Goal: Task Accomplishment & Management: Complete application form

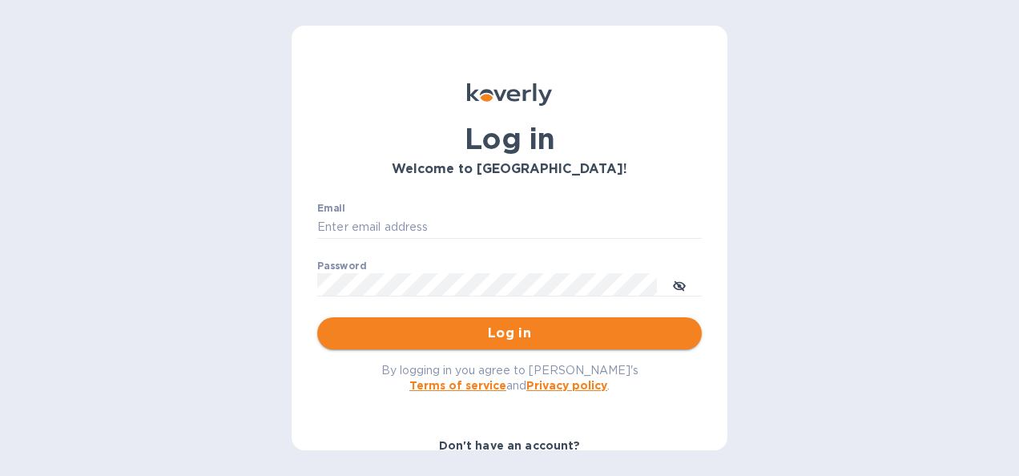
type input "[PERSON_NAME][EMAIL_ADDRESS][DOMAIN_NAME]"
click at [452, 337] on span "Log in" at bounding box center [509, 333] width 359 height 19
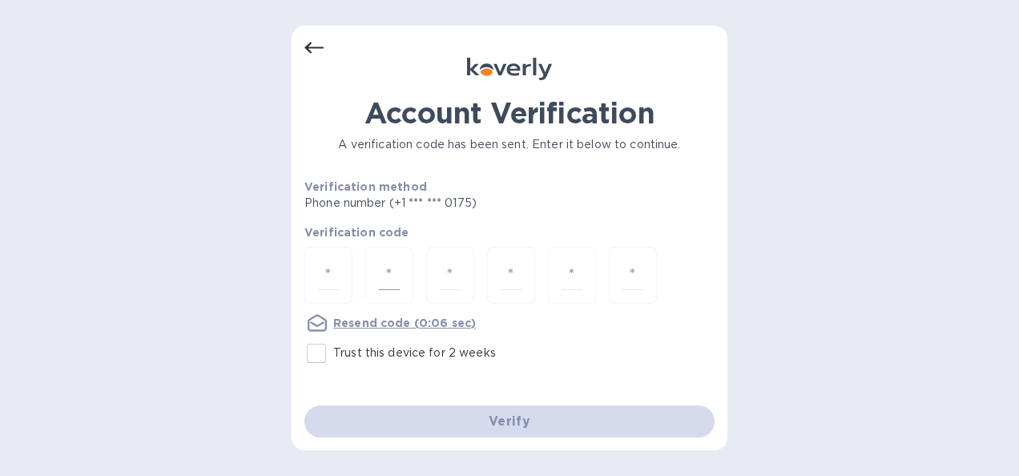
click at [393, 263] on input "number" at bounding box center [389, 275] width 21 height 30
type input "9"
type input "3"
type input "9"
type input "5"
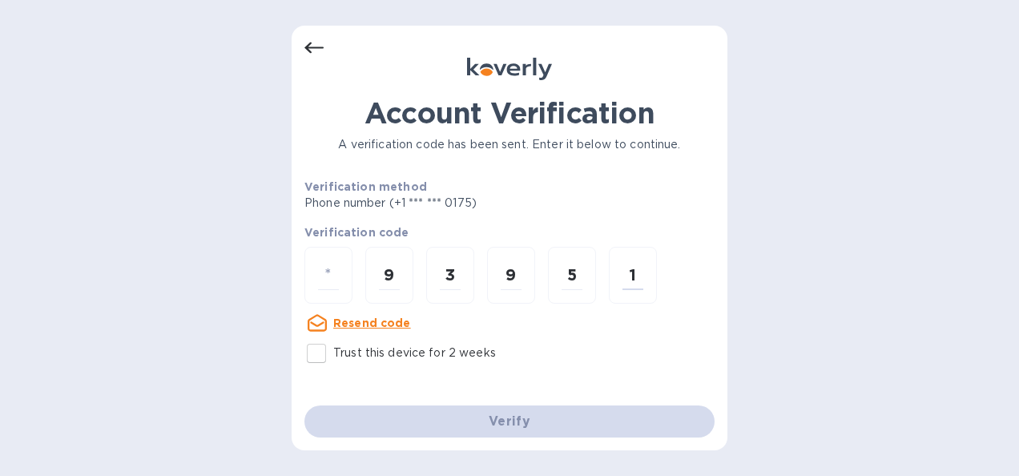
type input "1"
click at [316, 355] on input "Trust this device for 2 weeks" at bounding box center [317, 354] width 34 height 34
checkbox input "true"
click at [518, 421] on div "Verify" at bounding box center [509, 421] width 423 height 45
click at [325, 283] on input "number" at bounding box center [328, 275] width 21 height 30
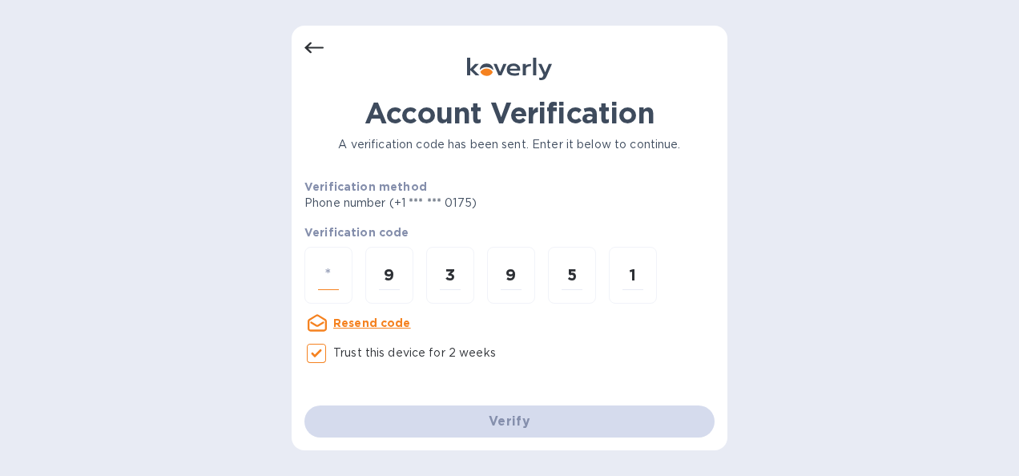
type input "9"
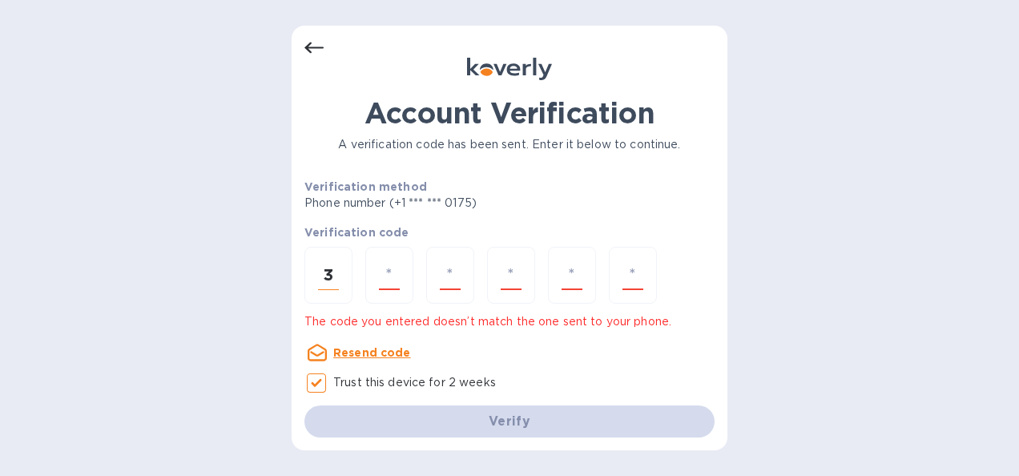
drag, startPoint x: 335, startPoint y: 273, endPoint x: 312, endPoint y: 277, distance: 23.6
click at [312, 277] on div "3" at bounding box center [328, 275] width 48 height 57
type input "9"
type input "3"
type input "9"
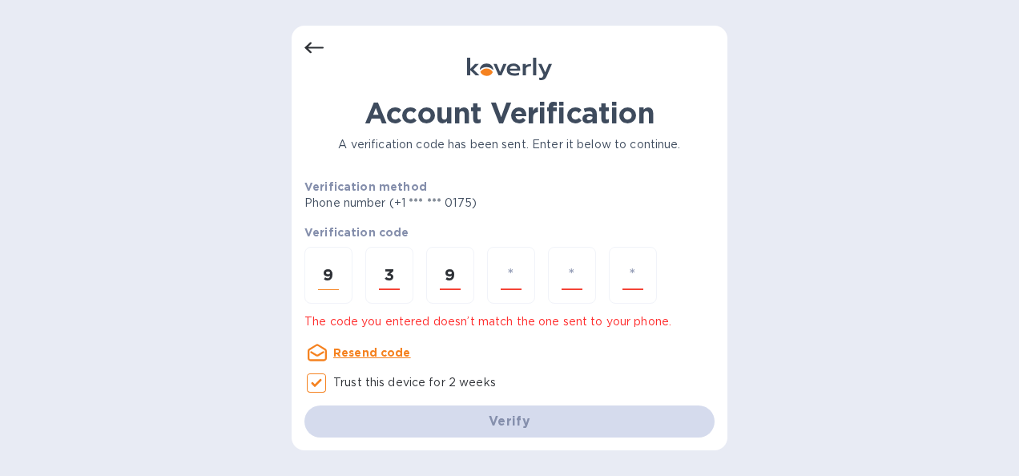
type input "5"
type input "9"
type input "1"
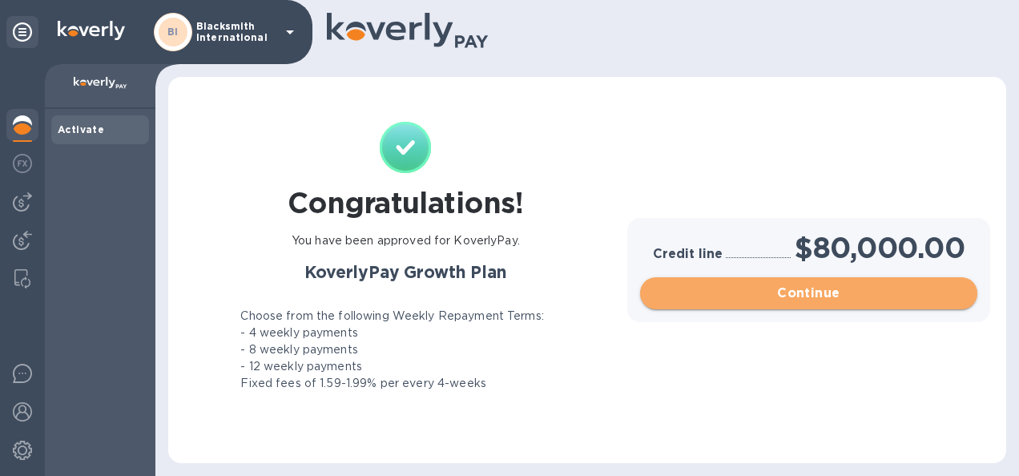
click at [782, 295] on span "Continue" at bounding box center [809, 293] width 312 height 19
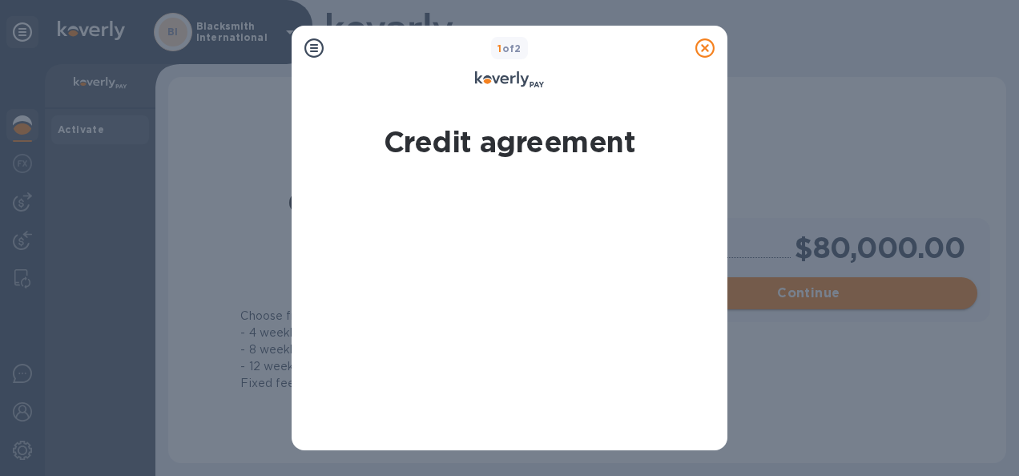
scroll to position [503, 0]
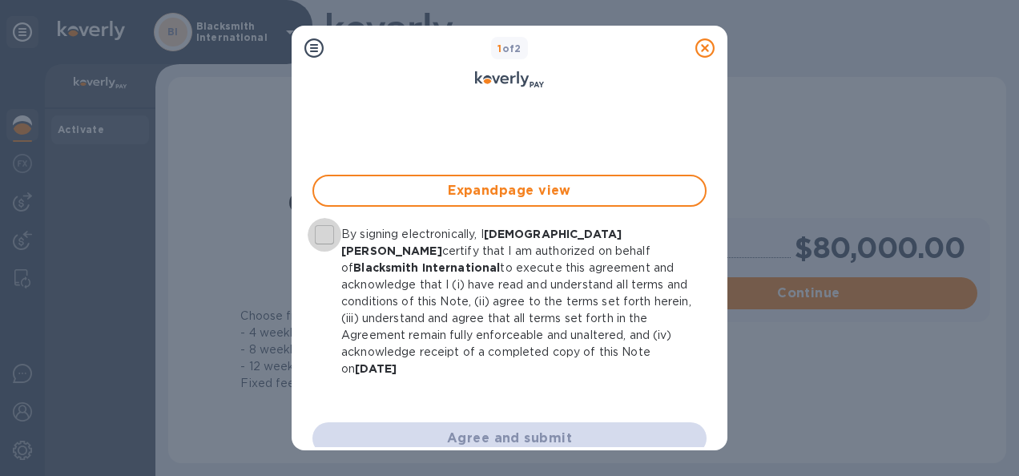
click at [324, 233] on input "By signing electronically, I [PERSON_NAME] certify that I am authorized on beha…" at bounding box center [325, 235] width 34 height 34
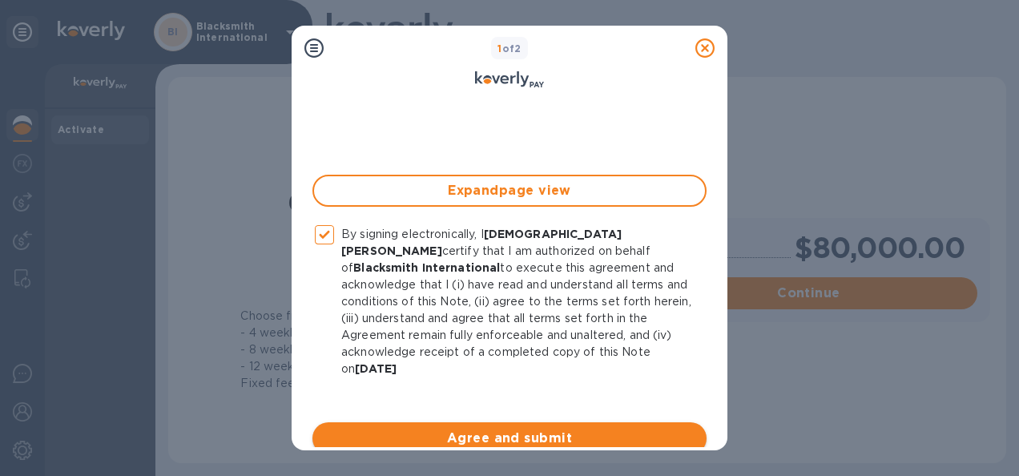
click at [522, 429] on span "Agree and submit" at bounding box center [509, 438] width 369 height 19
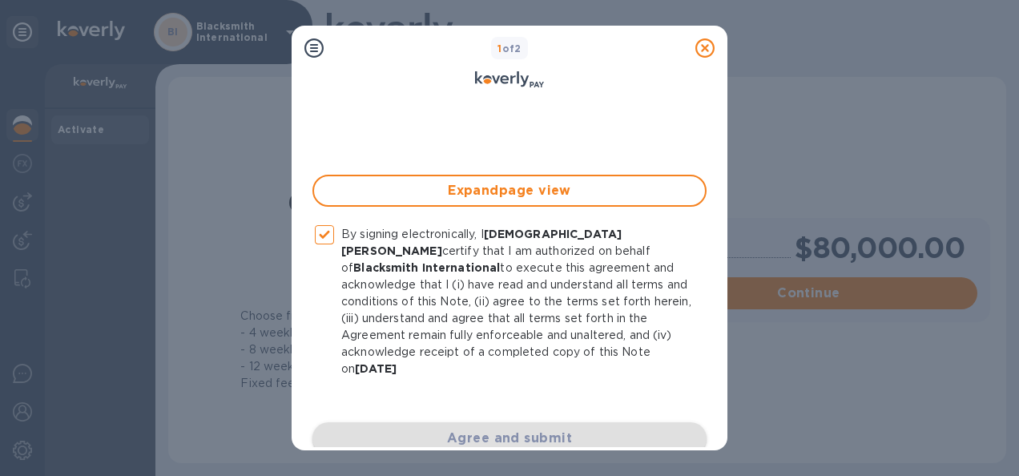
checkbox input "false"
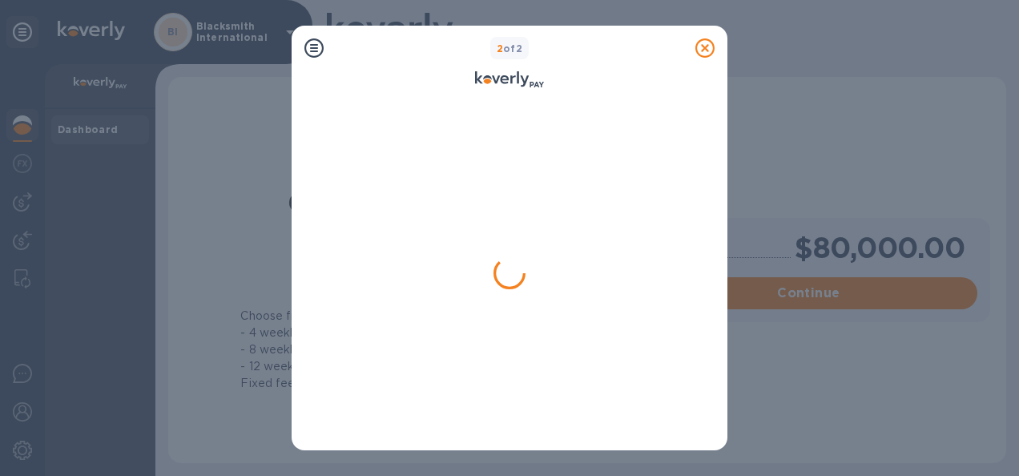
scroll to position [0, 0]
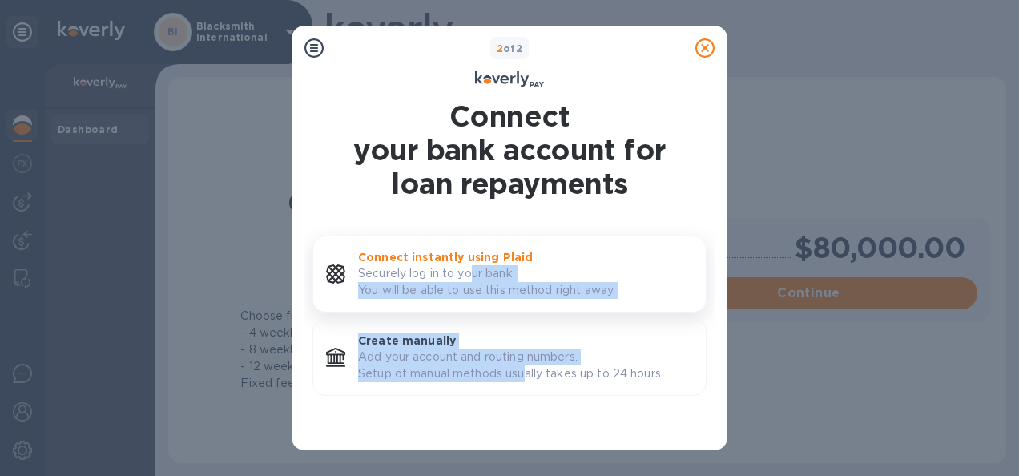
drag, startPoint x: 522, startPoint y: 418, endPoint x: 476, endPoint y: 268, distance: 157.6
click at [476, 268] on div "Connect your bank account for loan repayments Connect instantly using Plaid Sec…" at bounding box center [509, 271] width 394 height 345
click at [476, 268] on p "Securely log in to your bank. You will be able to use this method right away." at bounding box center [525, 282] width 335 height 34
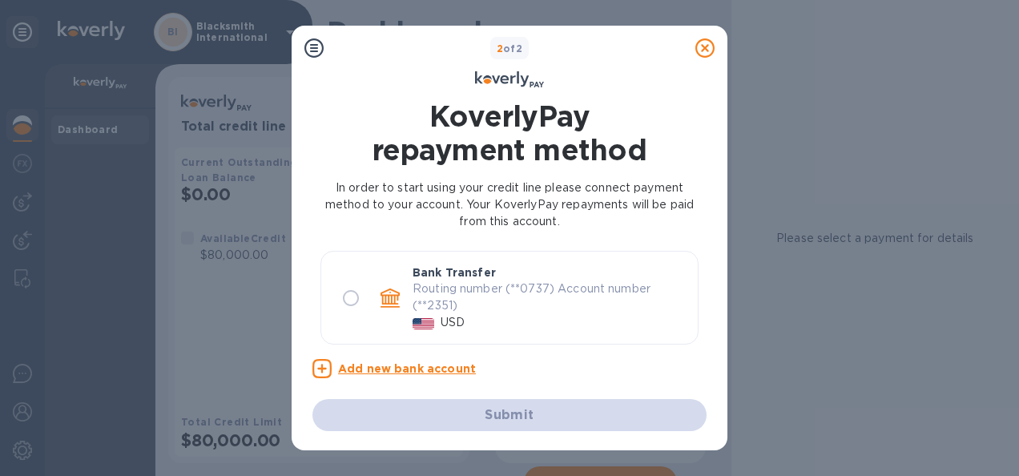
radio input "true"
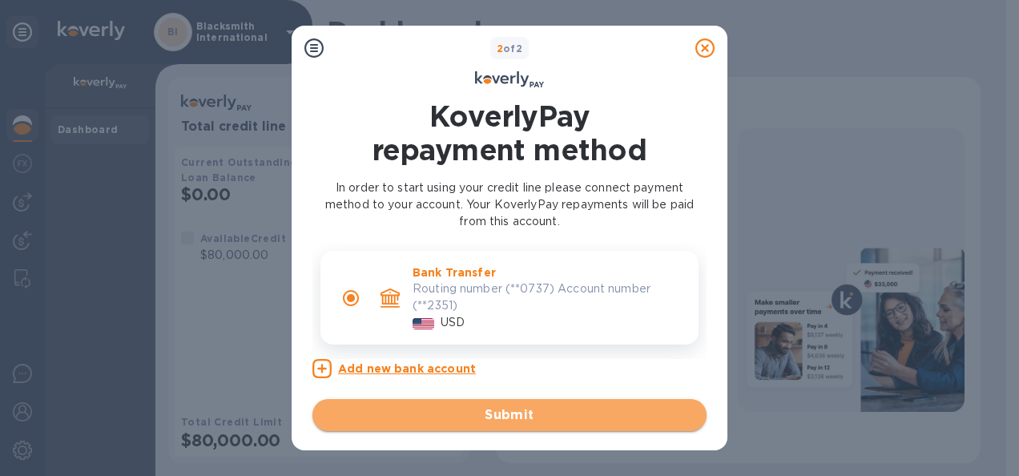
click at [534, 413] on span "Submit" at bounding box center [509, 414] width 369 height 19
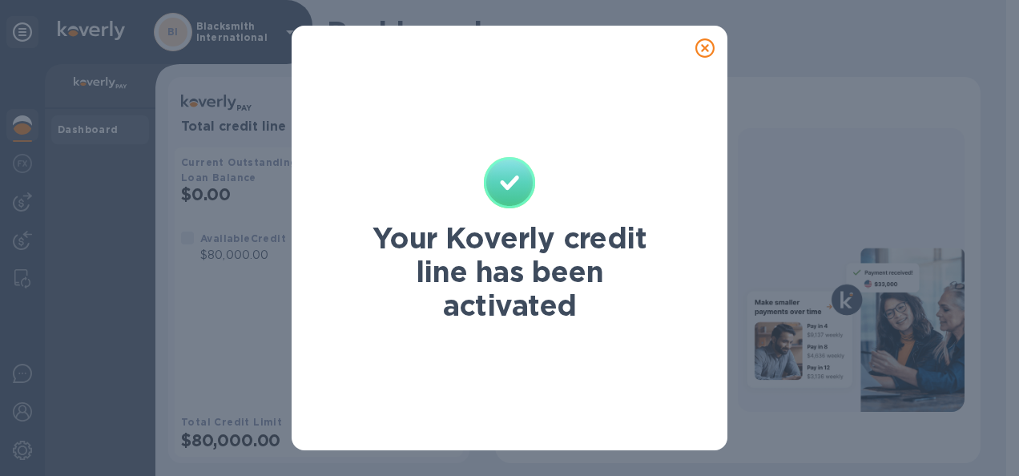
click at [707, 50] on icon at bounding box center [704, 47] width 19 height 19
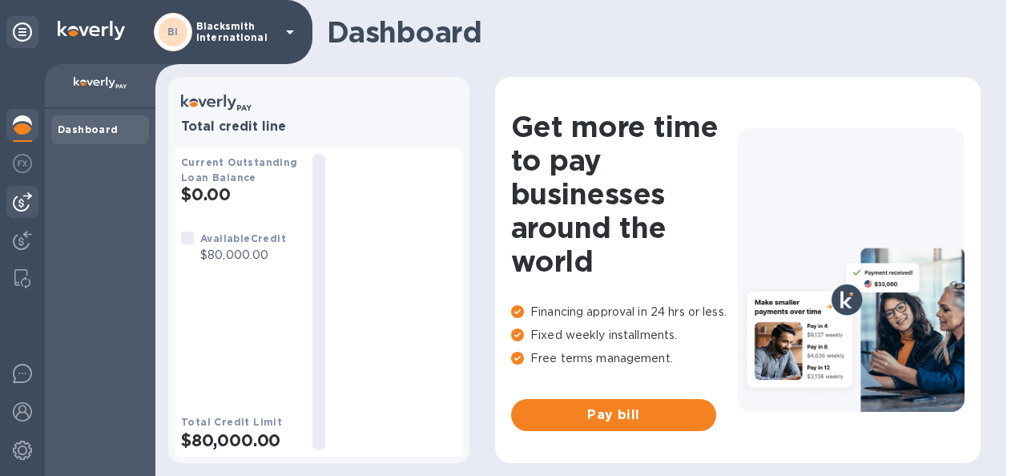
click at [22, 202] on img at bounding box center [22, 201] width 19 height 19
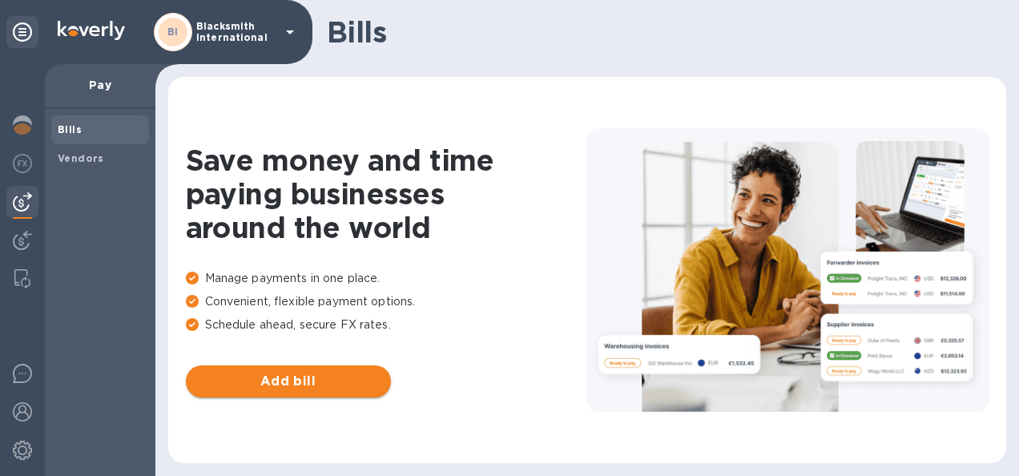
click at [295, 378] on span "Add bill" at bounding box center [288, 381] width 179 height 19
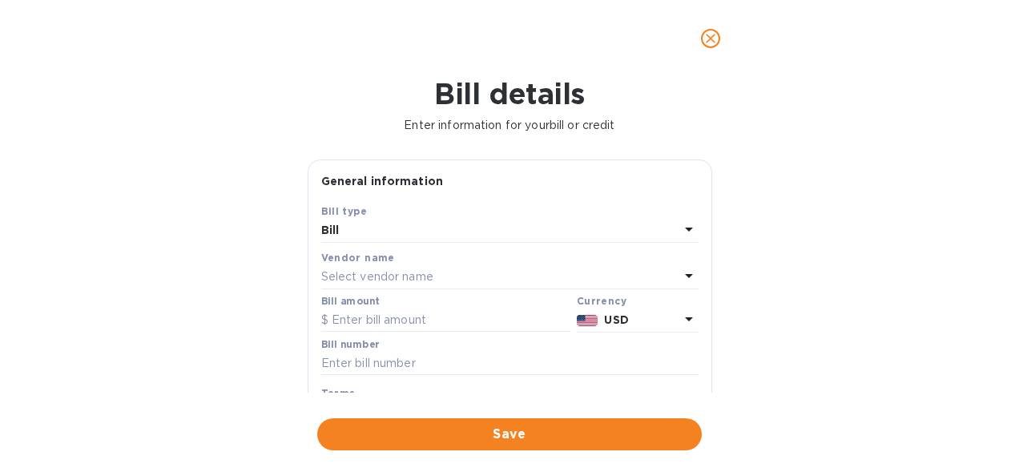
click at [405, 277] on p "Select vendor name" at bounding box center [377, 276] width 112 height 17
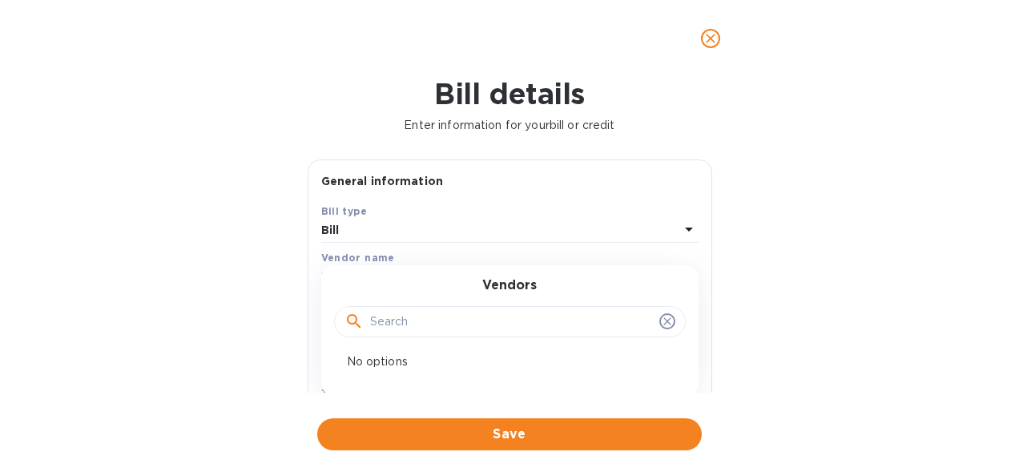
click at [402, 319] on input "text" at bounding box center [511, 322] width 283 height 24
click button "Save" at bounding box center [0, 0] width 0 height 0
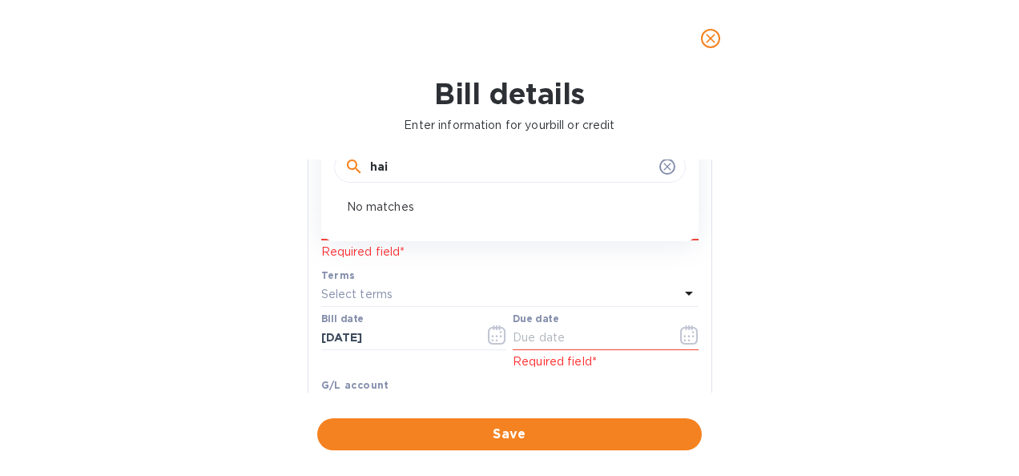
scroll to position [155, 0]
drag, startPoint x: 425, startPoint y: 159, endPoint x: 332, endPoint y: 173, distance: 94.1
click at [332, 173] on div "Vendors hai" at bounding box center [509, 157] width 377 height 69
paste input "HAI-WIND WORLDWIDE INC"
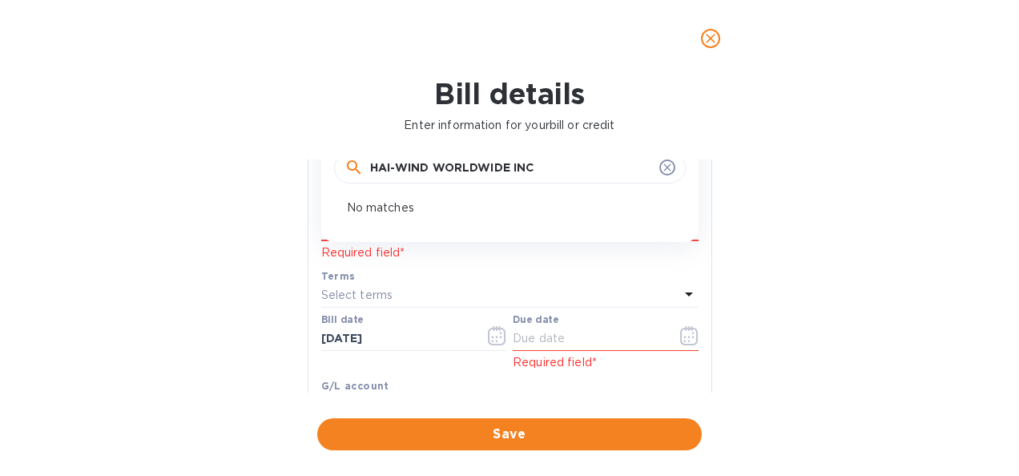
click button "Save" at bounding box center [0, 0] width 0 height 0
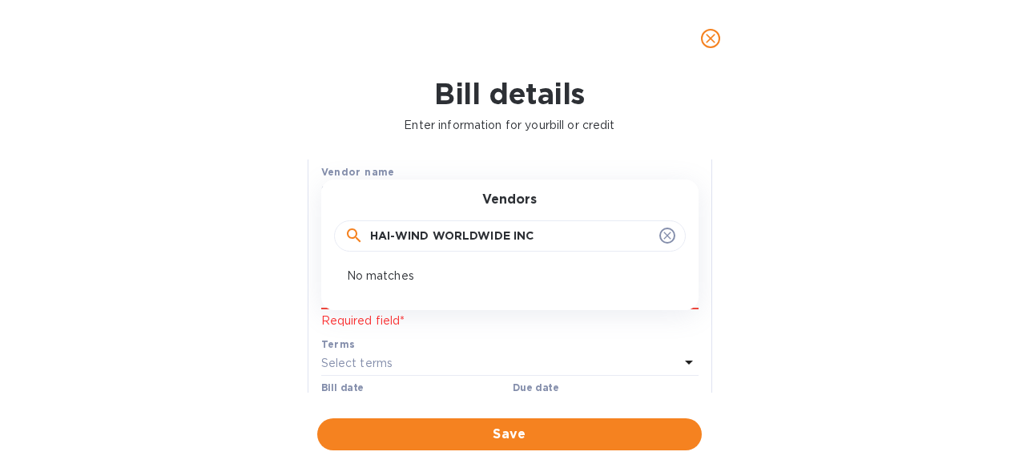
scroll to position [85, 0]
type input "H"
click at [263, 264] on div "Bill details Enter information for your bill or credit General information Save…" at bounding box center [509, 276] width 1019 height 399
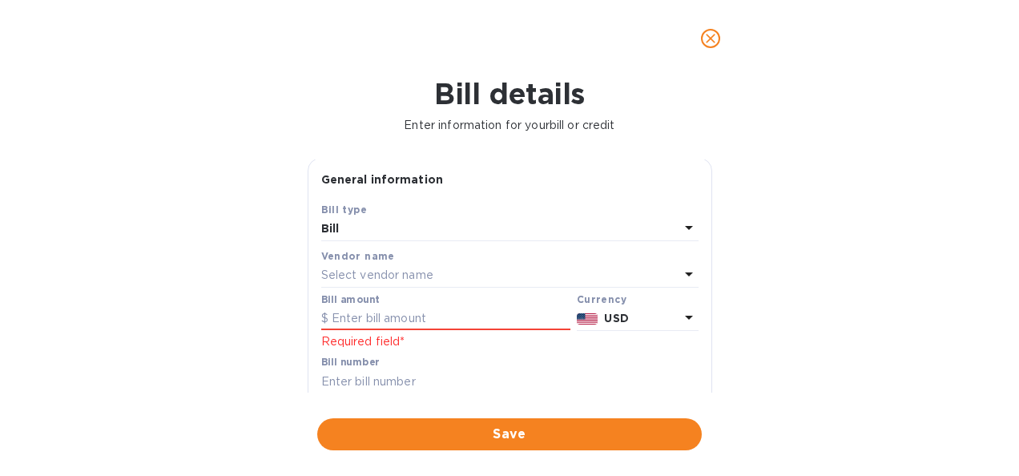
scroll to position [0, 0]
click at [687, 280] on icon at bounding box center [688, 275] width 19 height 19
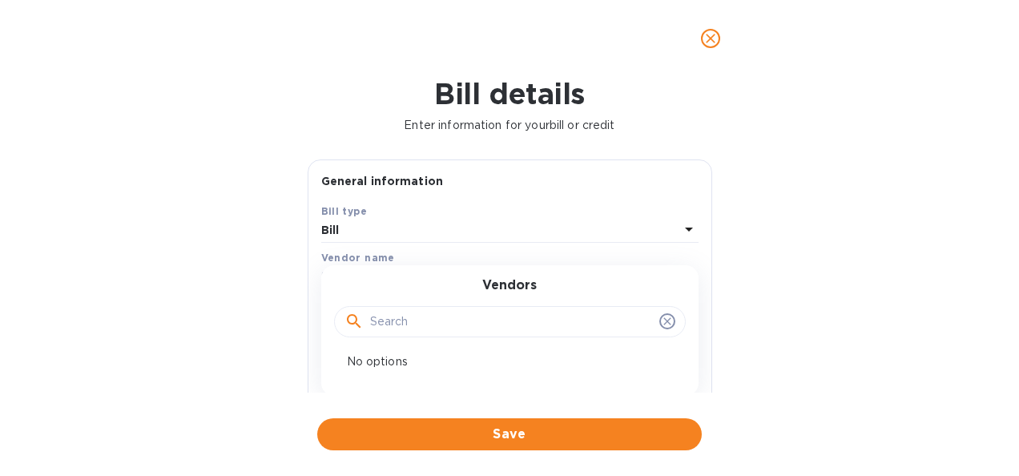
click at [409, 362] on p "No options" at bounding box center [503, 361] width 313 height 17
click at [710, 41] on icon "close" at bounding box center [711, 38] width 16 height 16
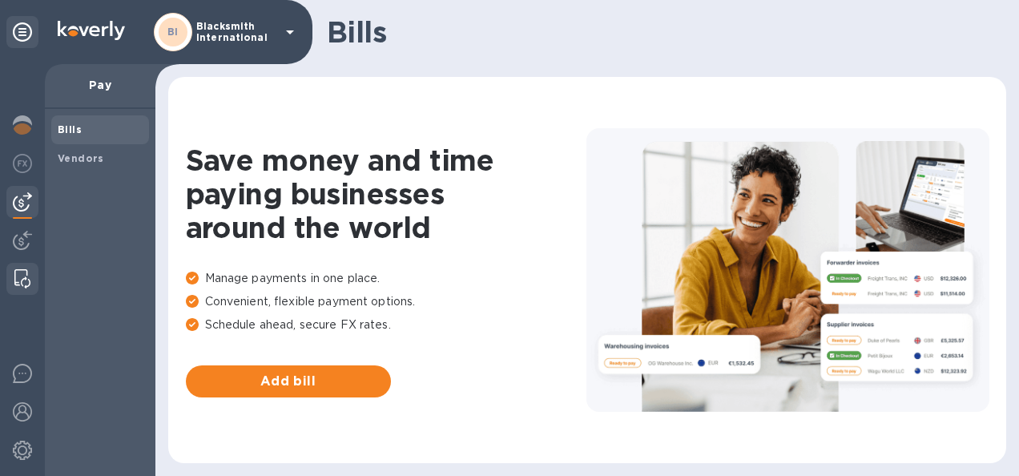
click at [22, 277] on img at bounding box center [22, 278] width 16 height 19
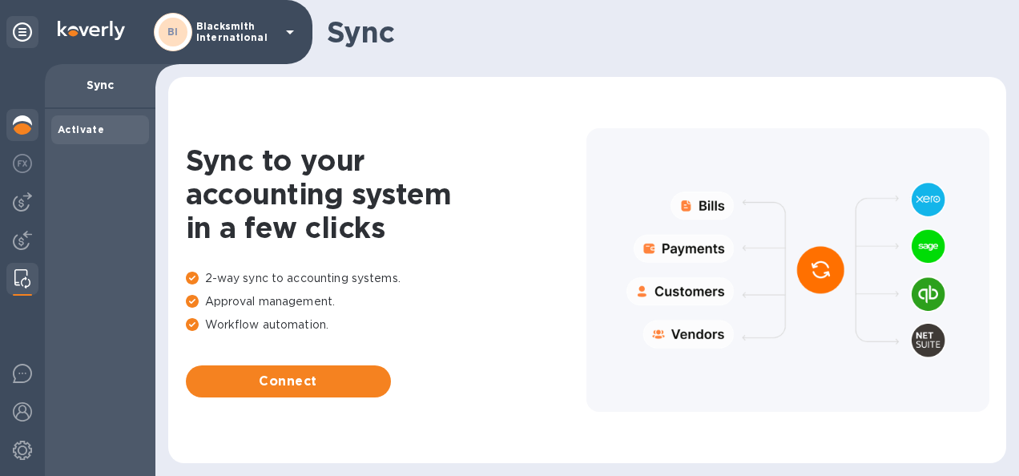
click at [27, 126] on img at bounding box center [22, 124] width 19 height 19
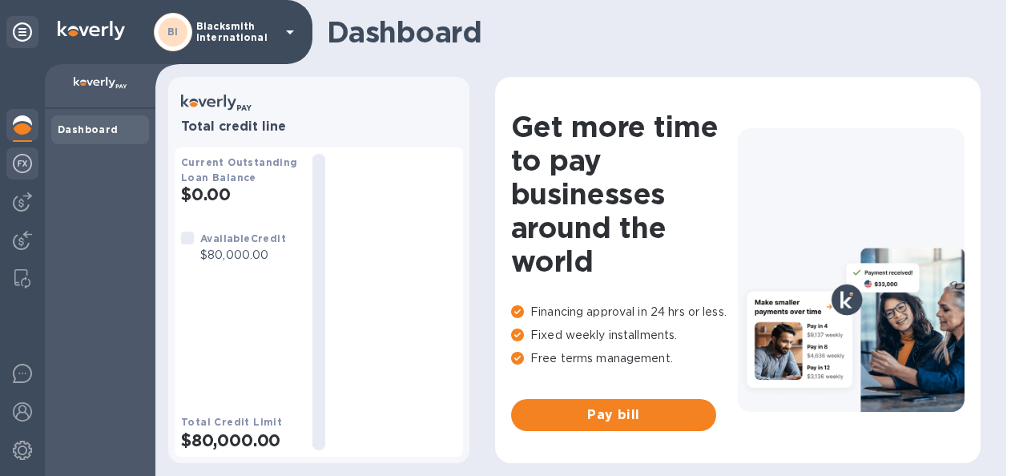
click at [20, 162] on img at bounding box center [22, 163] width 19 height 19
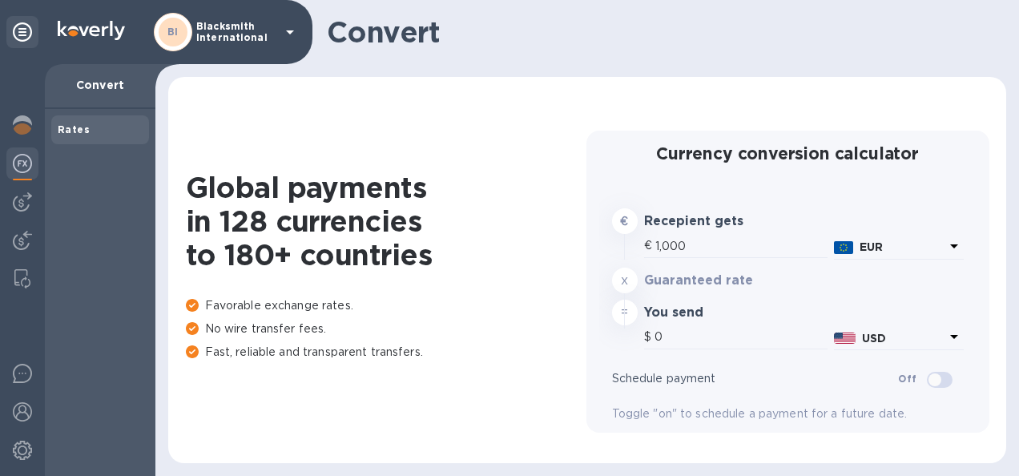
type input "1,173.55"
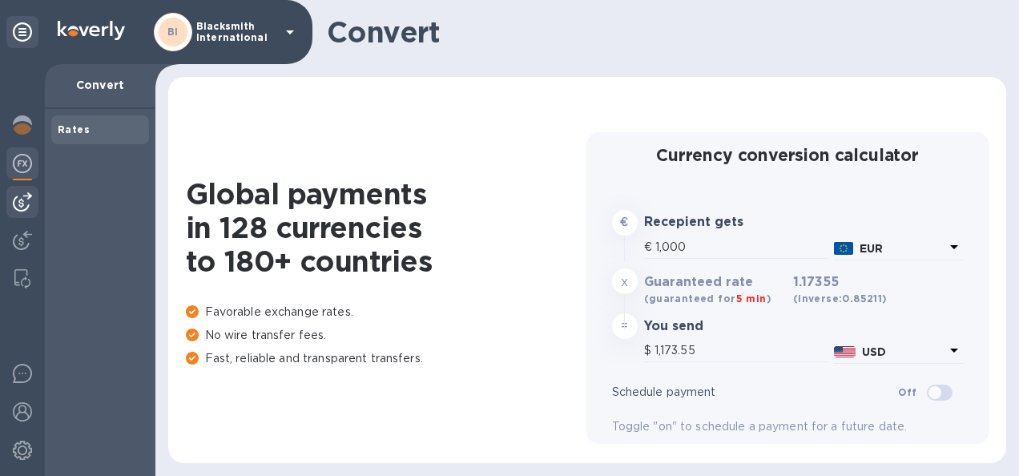
click at [26, 205] on img at bounding box center [22, 201] width 19 height 19
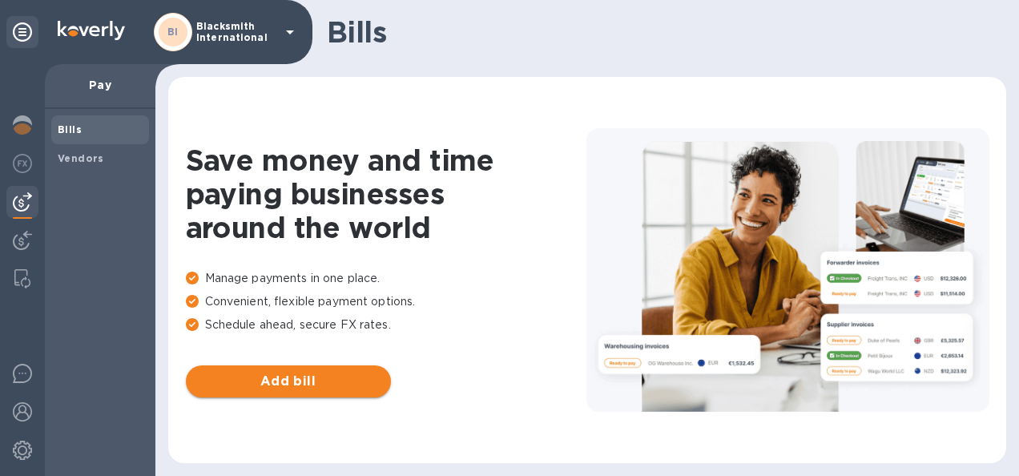
click at [279, 388] on span "Add bill" at bounding box center [288, 381] width 179 height 19
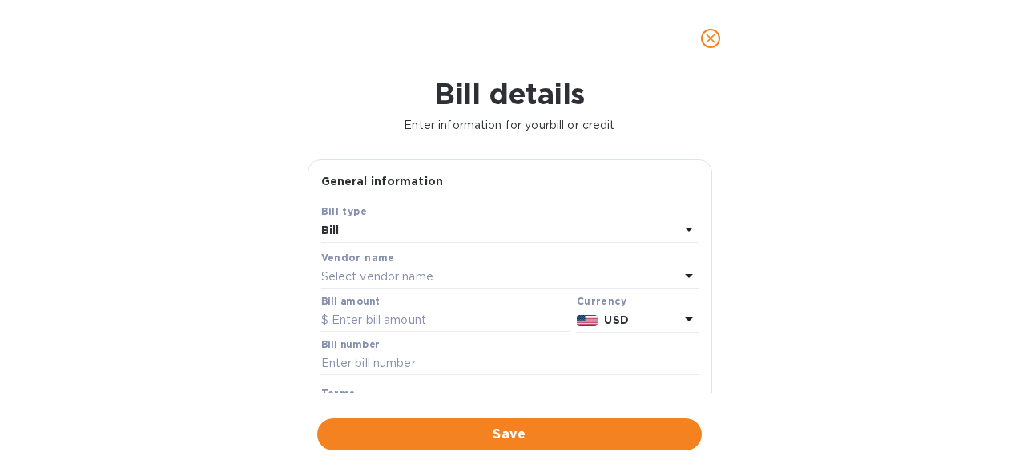
click at [510, 232] on div "Bill" at bounding box center [500, 231] width 358 height 22
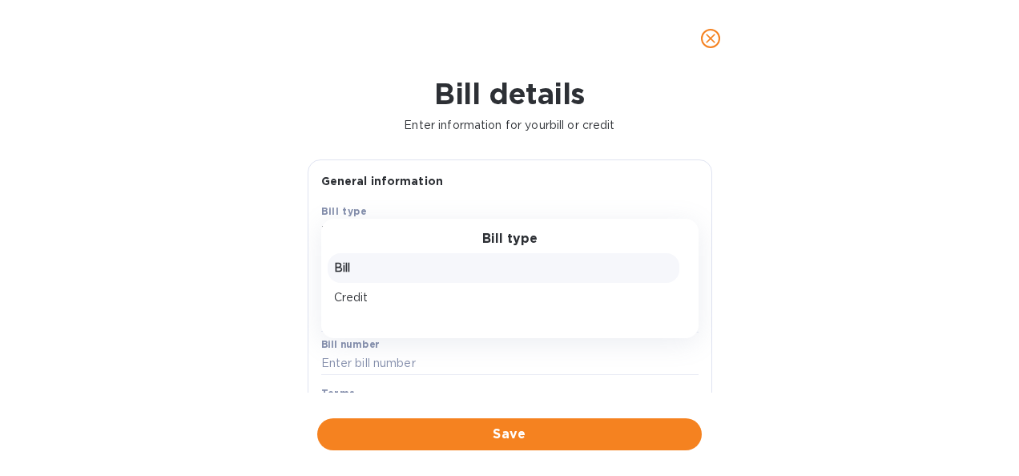
click at [510, 232] on h3 "Bill type" at bounding box center [509, 239] width 55 height 15
click at [389, 269] on p "Bill" at bounding box center [503, 268] width 339 height 17
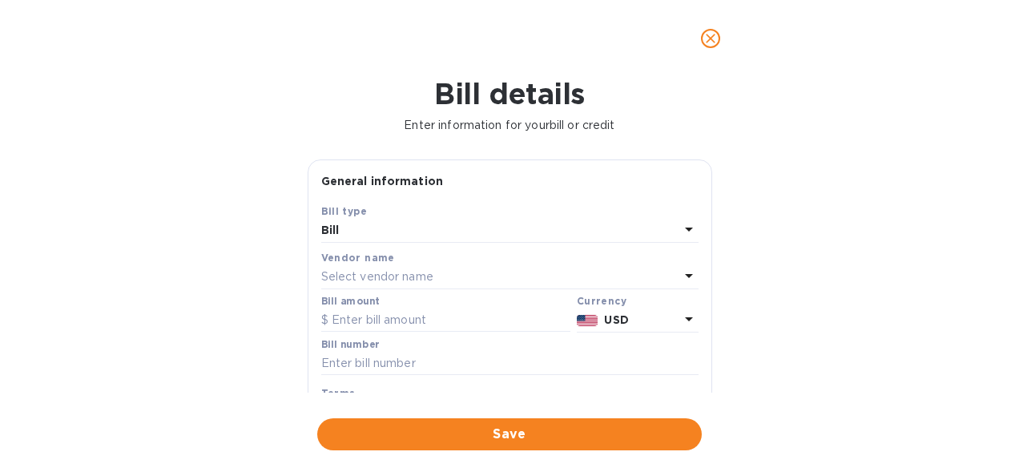
click at [428, 276] on p "Select vendor name" at bounding box center [377, 276] width 112 height 17
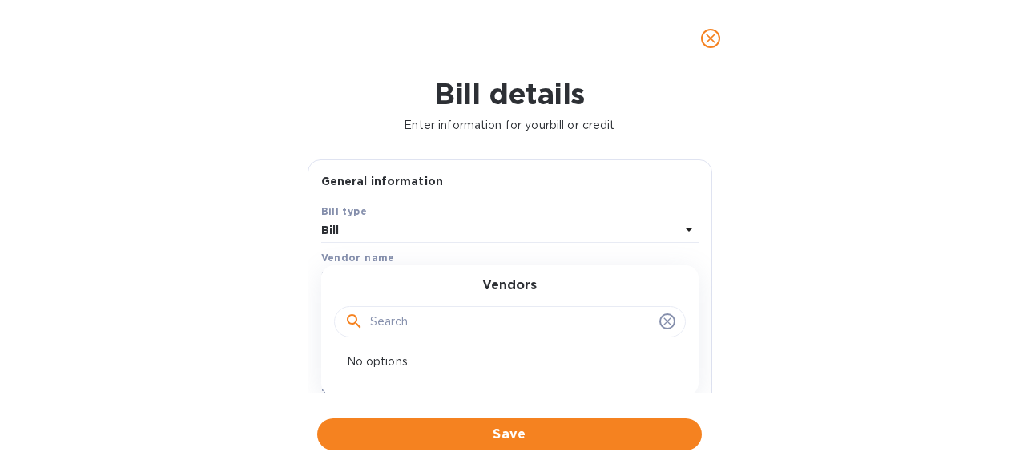
click at [408, 323] on input "text" at bounding box center [511, 322] width 283 height 24
paste input "HAI-WIND WORLDWIDE INC"
type input "HAI-WIND WORLDWIDE INC"
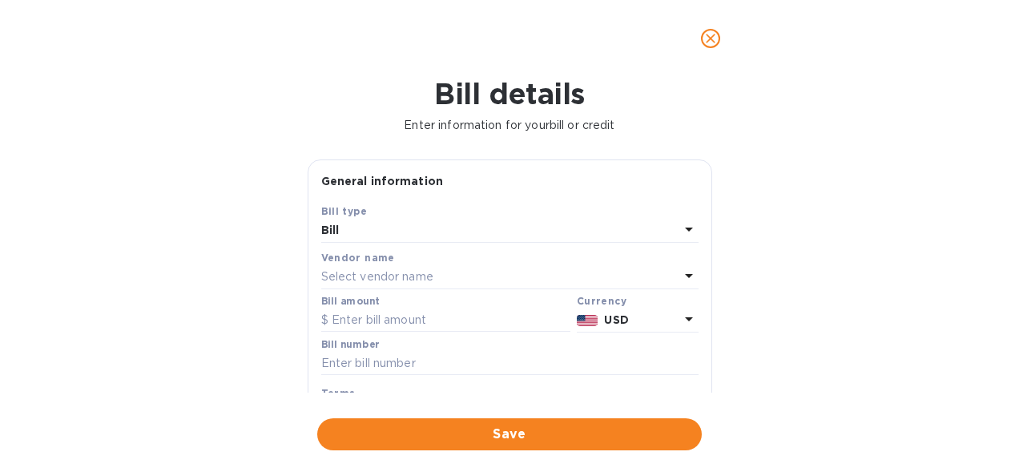
click at [251, 309] on div "Bill details Enter information for your bill or credit General information Save…" at bounding box center [509, 276] width 1019 height 399
click at [470, 319] on input "text" at bounding box center [445, 320] width 249 height 24
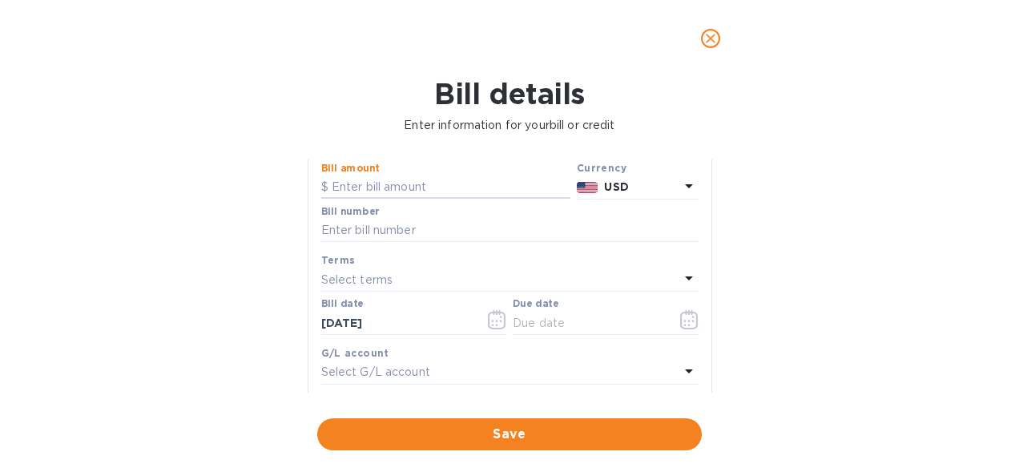
scroll to position [26, 0]
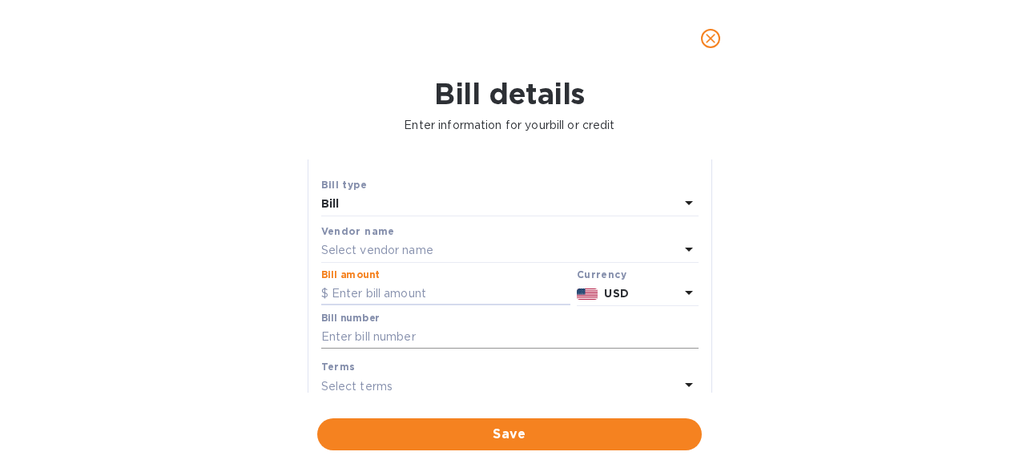
click at [384, 337] on input "text" at bounding box center [509, 337] width 377 height 24
paste input "IN-62041"
click at [384, 337] on input "IN-62041" at bounding box center [509, 337] width 377 height 24
type input "IN-62041"
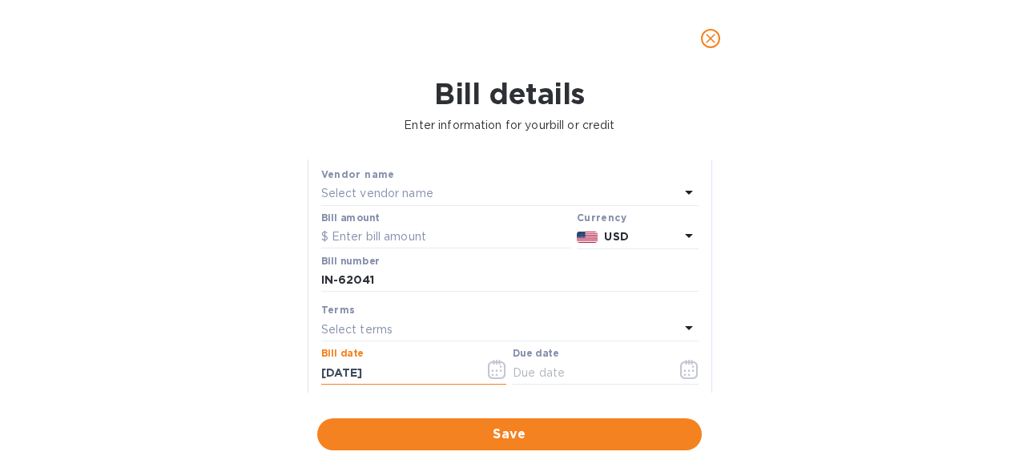
scroll to position [80, 0]
click at [368, 239] on input "text" at bounding box center [445, 240] width 249 height 24
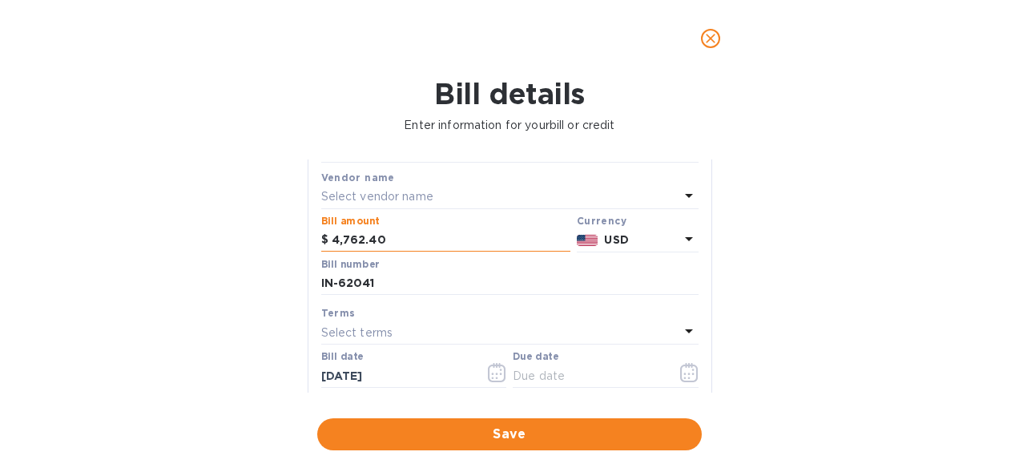
type input "4,762.40"
click at [349, 194] on p "Select vendor name" at bounding box center [377, 196] width 112 height 17
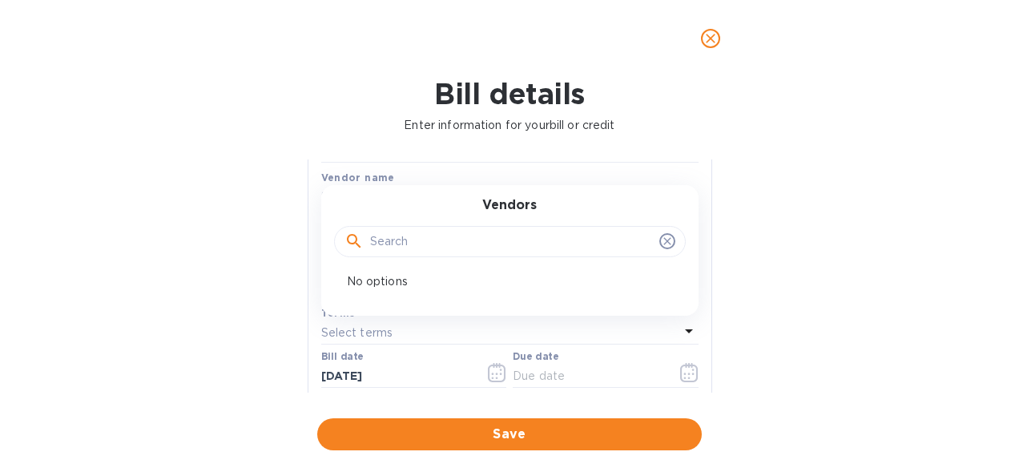
click at [386, 279] on p "No options" at bounding box center [503, 281] width 313 height 17
click at [381, 240] on input "text" at bounding box center [511, 242] width 283 height 24
click button "Save" at bounding box center [0, 0] width 0 height 0
type input "H"
click at [385, 282] on p "No options" at bounding box center [503, 281] width 313 height 17
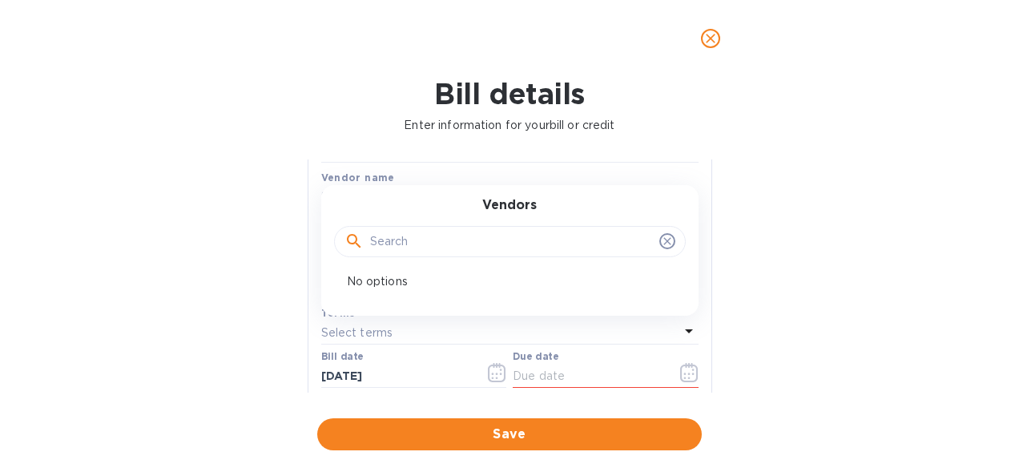
click at [663, 240] on icon at bounding box center [666, 241] width 7 height 7
